Goal: Task Accomplishment & Management: Use online tool/utility

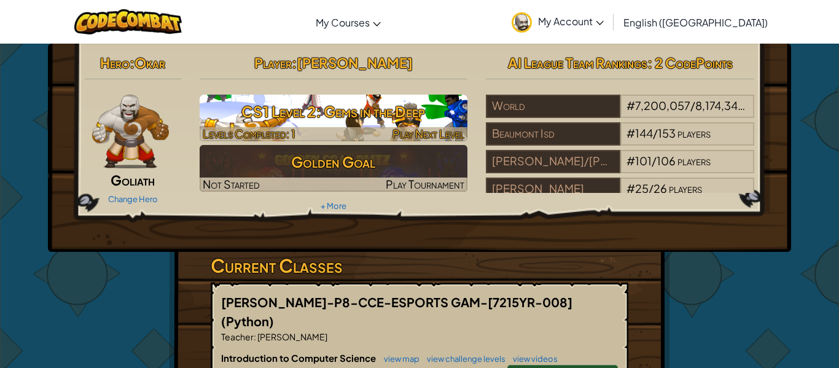
click at [436, 115] on h3 "CS1 Level 2: Gems in the Deep" at bounding box center [334, 112] width 268 height 28
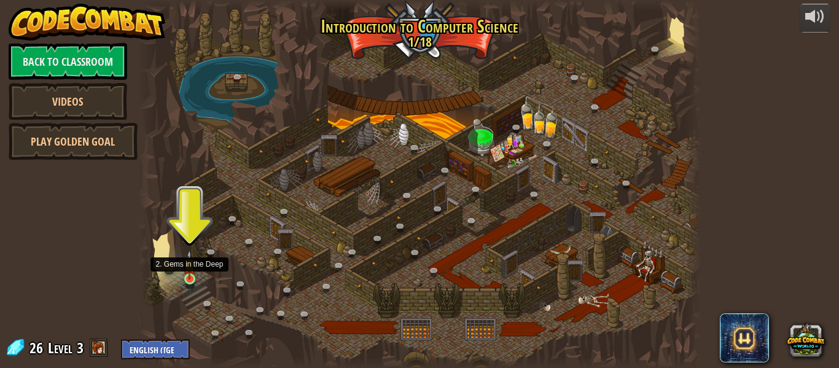
click at [185, 274] on img at bounding box center [189, 264] width 13 height 29
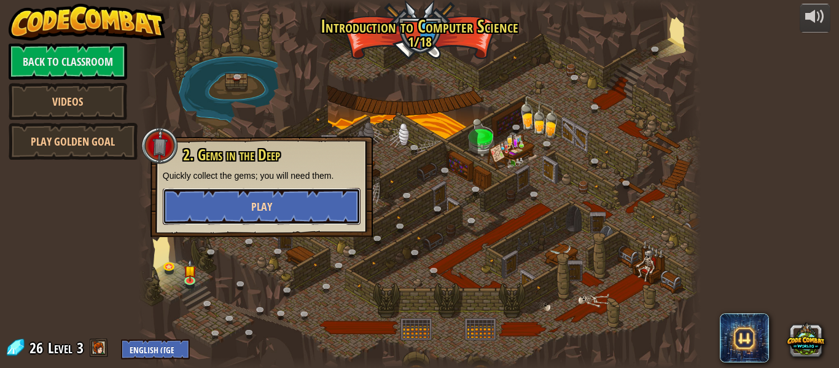
click at [311, 218] on button "Play" at bounding box center [262, 206] width 198 height 37
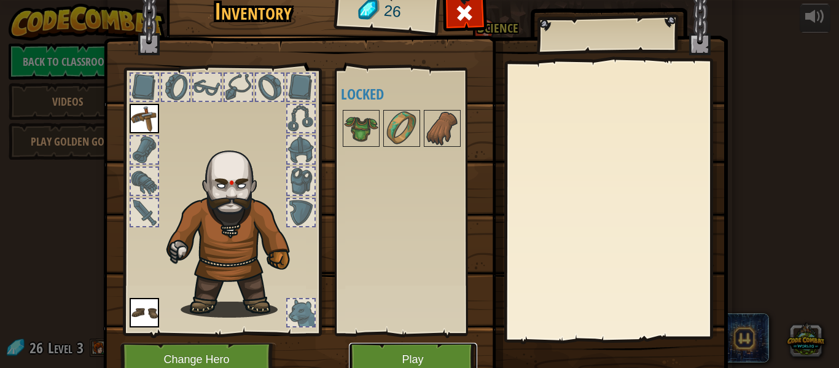
click at [387, 349] on button "Play" at bounding box center [413, 360] width 128 height 34
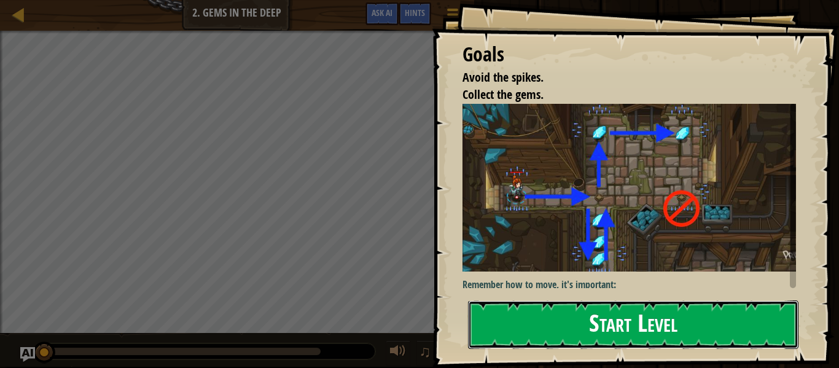
click at [587, 325] on button "Start Level" at bounding box center [633, 324] width 330 height 48
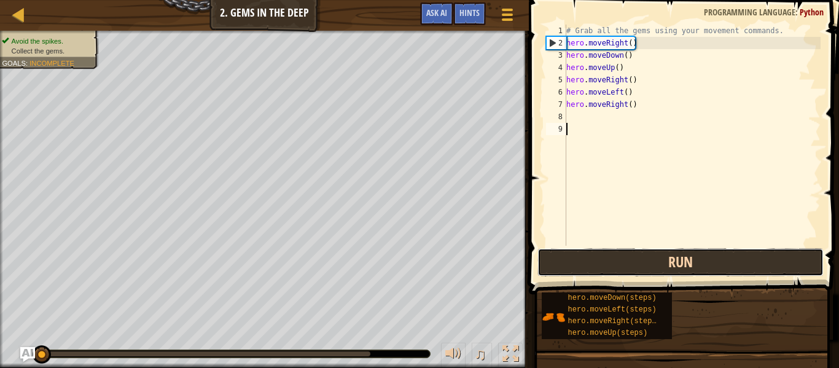
click at [678, 259] on button "Run" at bounding box center [680, 262] width 286 height 28
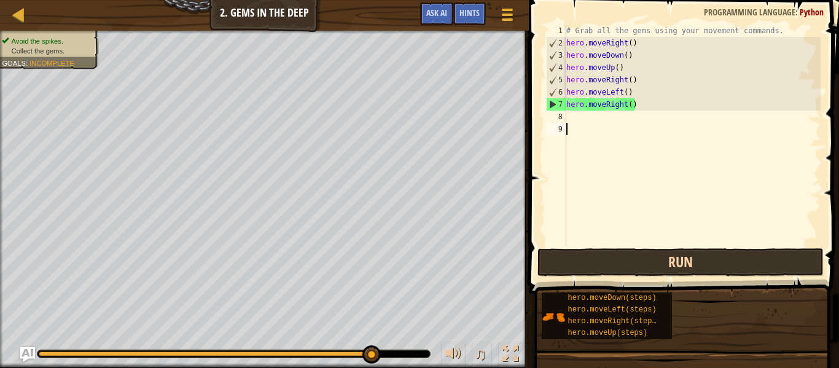
scroll to position [6, 0]
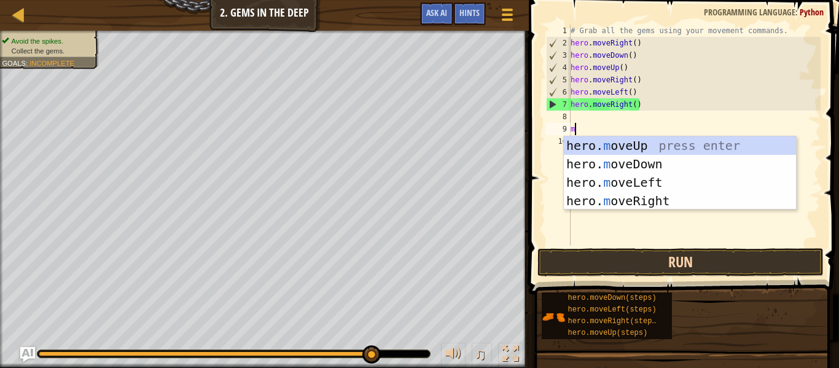
type textarea "mo"
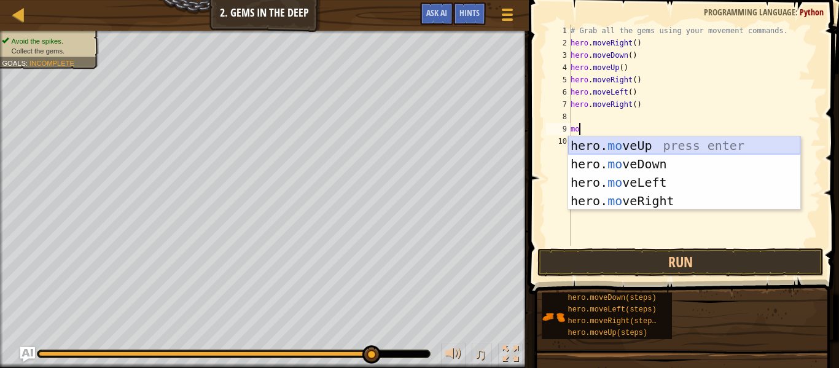
click at [648, 146] on div "hero. mo veUp press enter hero. mo veDown press enter hero. mo veLeft press ent…" at bounding box center [684, 191] width 232 height 110
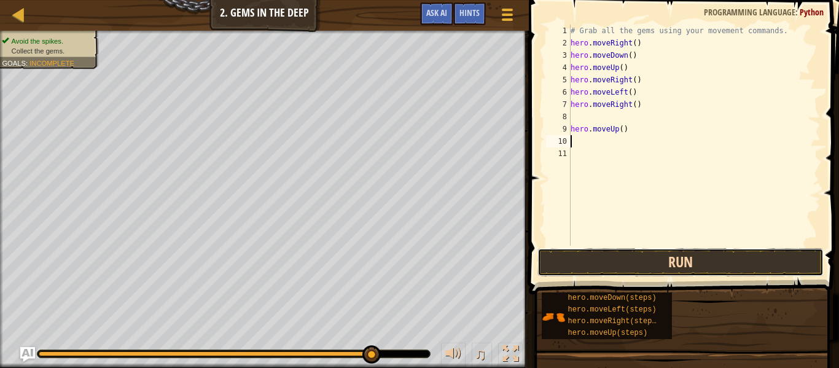
click at [667, 258] on button "Run" at bounding box center [680, 262] width 286 height 28
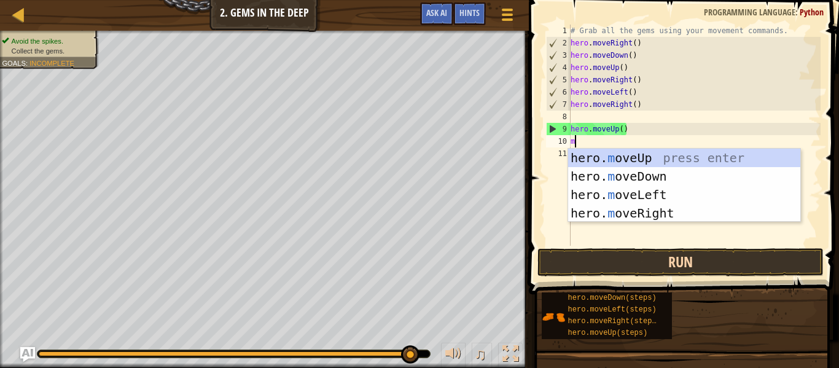
type textarea "mo"
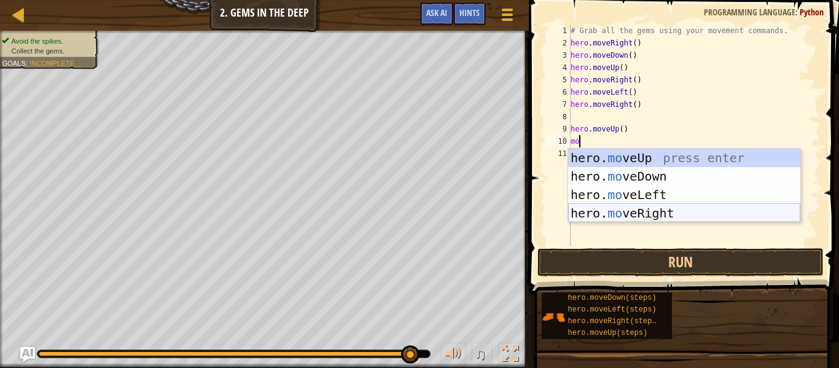
click at [676, 212] on div "hero. mo veUp press enter hero. mo veDown press enter hero. mo veLeft press ent…" at bounding box center [684, 204] width 232 height 110
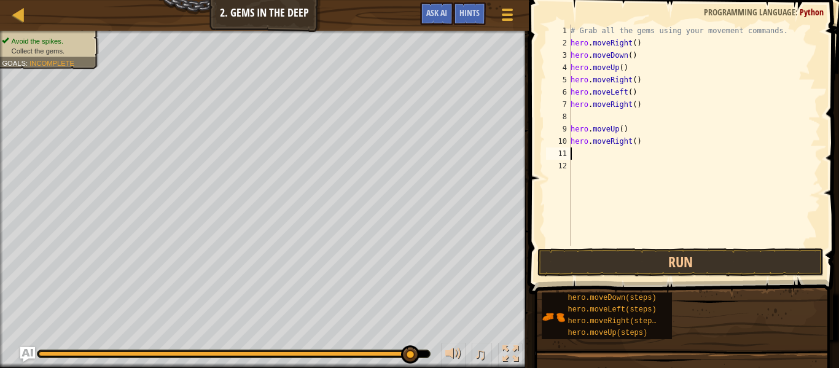
scroll to position [6, 0]
click at [687, 262] on button "Run" at bounding box center [680, 262] width 286 height 28
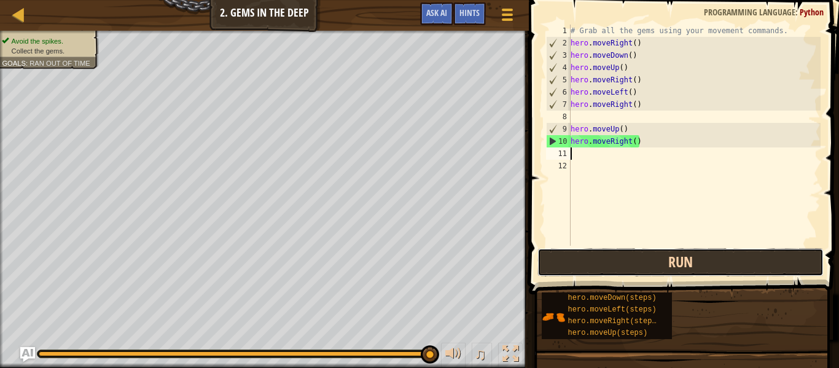
click at [687, 263] on button "Run" at bounding box center [680, 262] width 286 height 28
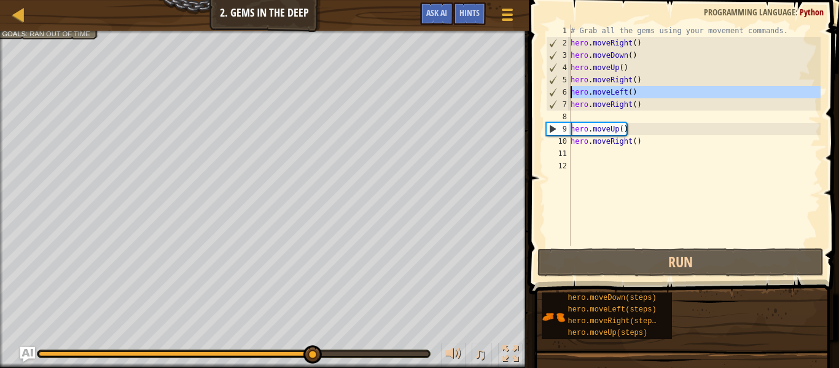
drag, startPoint x: 558, startPoint y: 89, endPoint x: 567, endPoint y: 88, distance: 8.6
click at [567, 88] on div "6" at bounding box center [558, 92] width 24 height 12
type textarea "hero.moveLeft()"
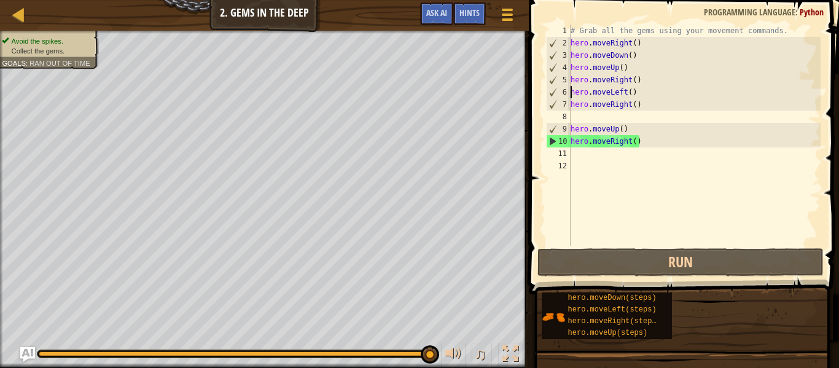
click at [629, 149] on div "# Grab all the gems using your movement commands. hero . moveRight ( ) hero . m…" at bounding box center [694, 148] width 252 height 246
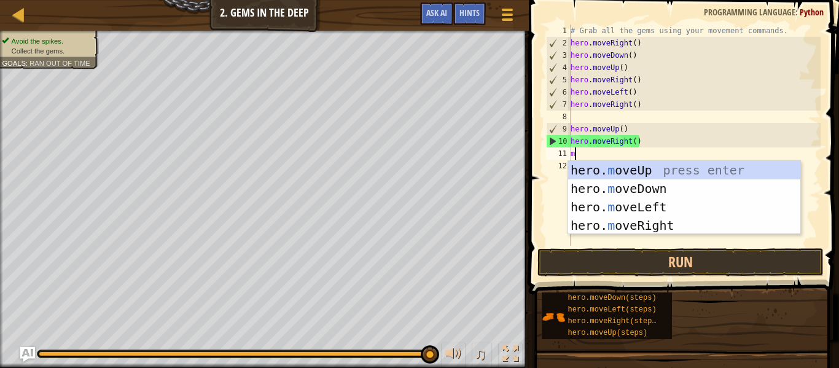
type textarea "mo"
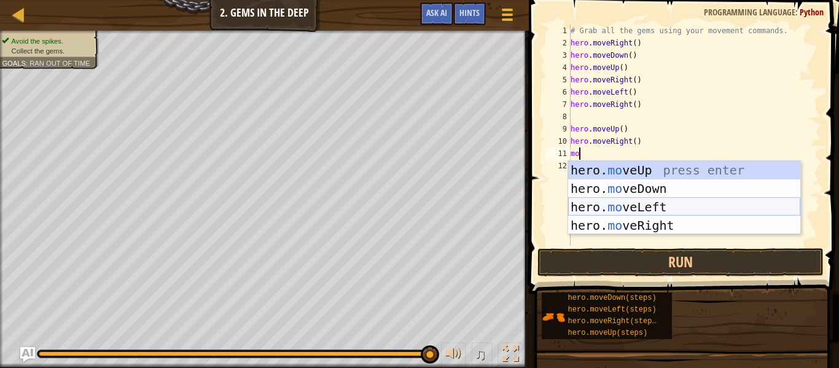
click at [726, 211] on div "hero. mo veUp press enter hero. mo veDown press enter hero. mo veLeft press ent…" at bounding box center [684, 216] width 232 height 110
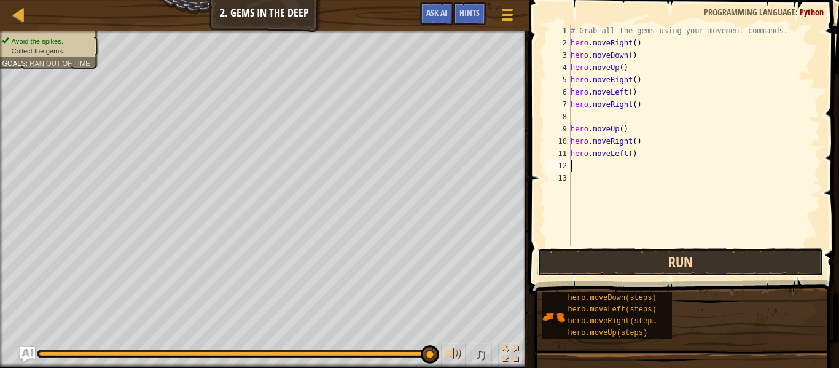
click at [710, 264] on button "Run" at bounding box center [680, 262] width 286 height 28
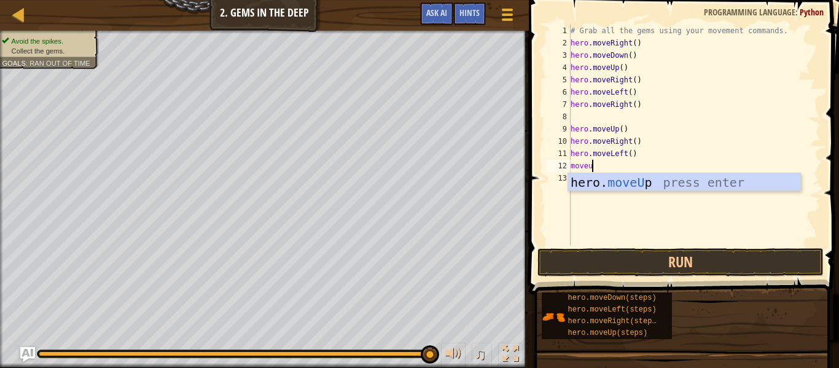
type textarea "moveup"
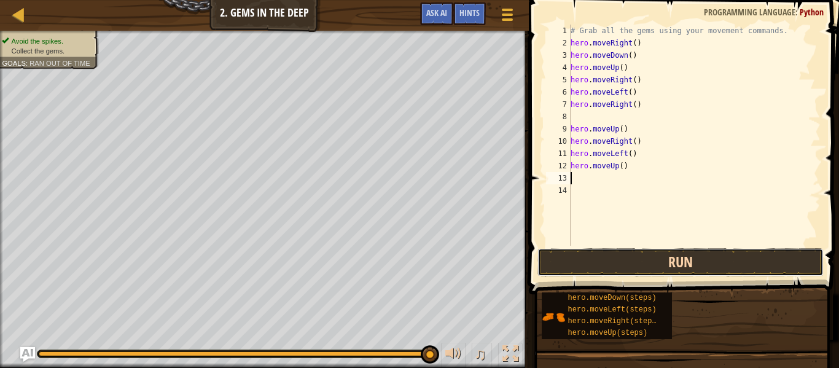
click at [647, 262] on button "Run" at bounding box center [680, 262] width 286 height 28
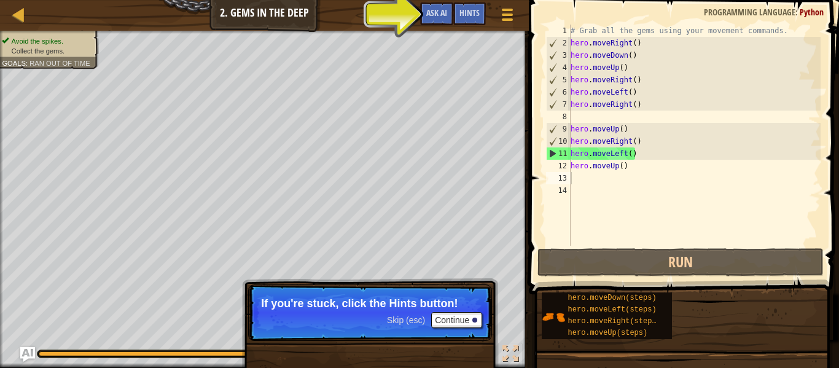
click at [760, 278] on span at bounding box center [685, 129] width 320 height 330
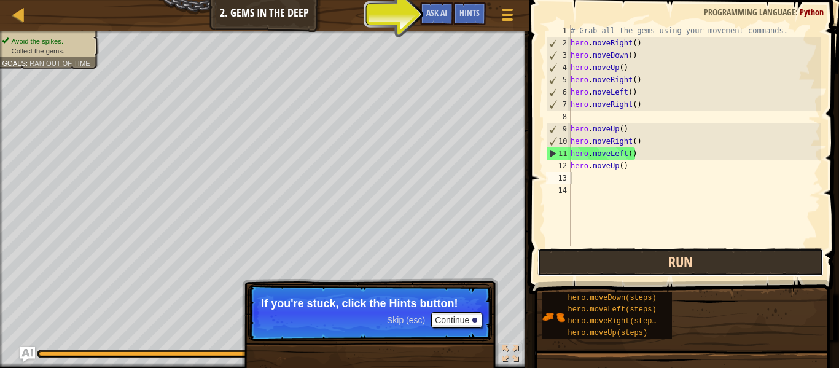
click at [759, 274] on button "Run" at bounding box center [680, 262] width 286 height 28
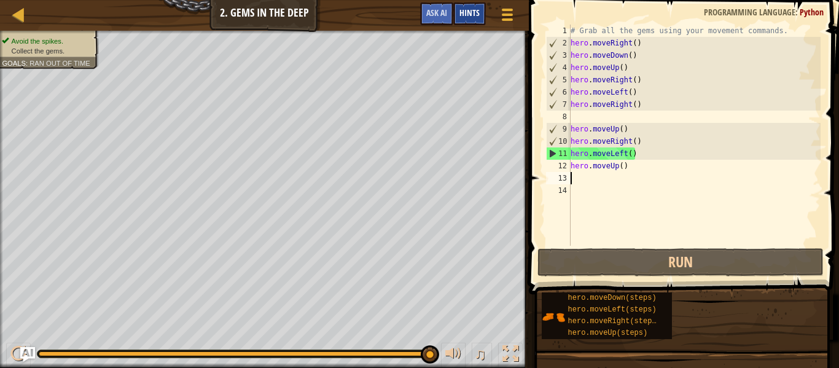
click at [459, 14] on div "Hints" at bounding box center [469, 13] width 33 height 23
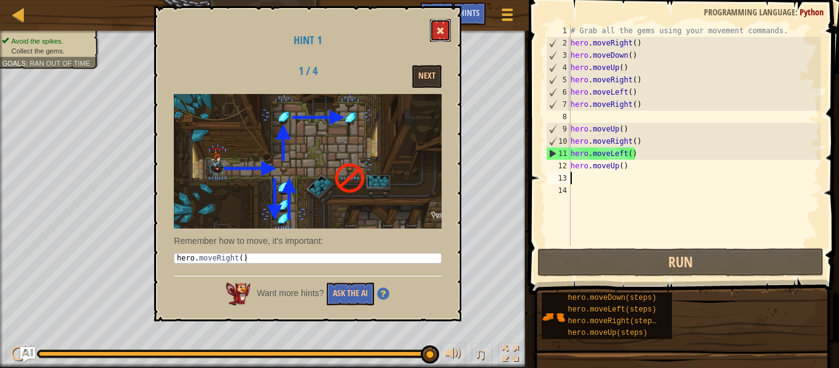
click at [441, 31] on span at bounding box center [440, 30] width 9 height 9
